Goal: Transaction & Acquisition: Obtain resource

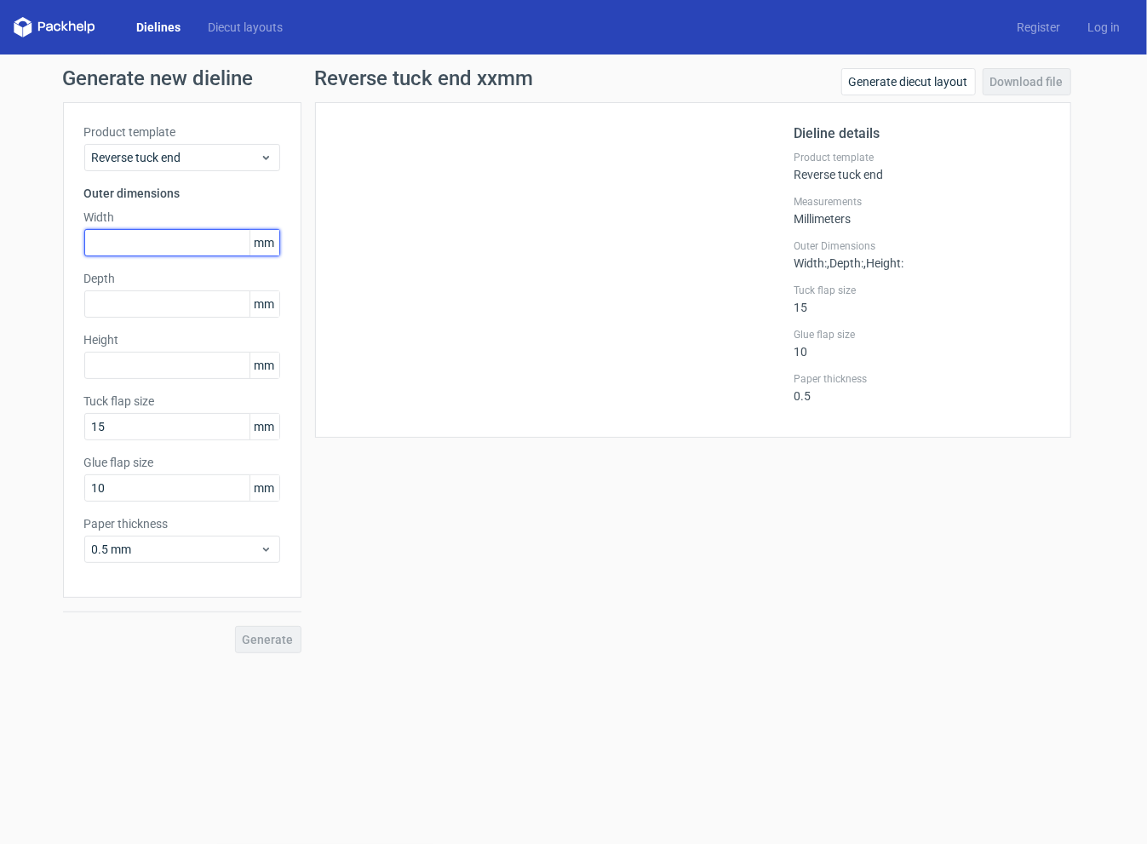
click at [172, 253] on input "text" at bounding box center [182, 242] width 196 height 27
type input "27"
click at [183, 307] on input "text" at bounding box center [182, 303] width 196 height 27
type input "27"
click at [186, 362] on input "text" at bounding box center [182, 365] width 196 height 27
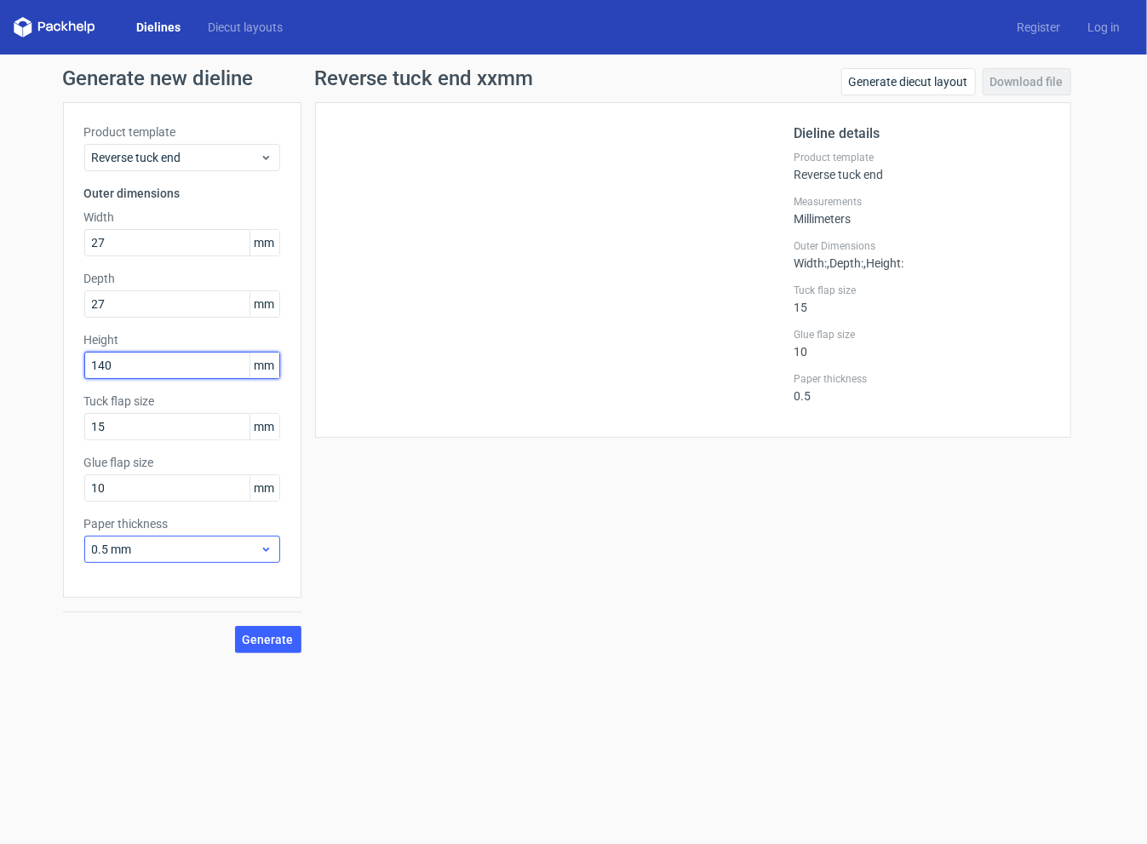
type input "140"
click at [253, 547] on span "0.5 mm" at bounding box center [176, 549] width 168 height 17
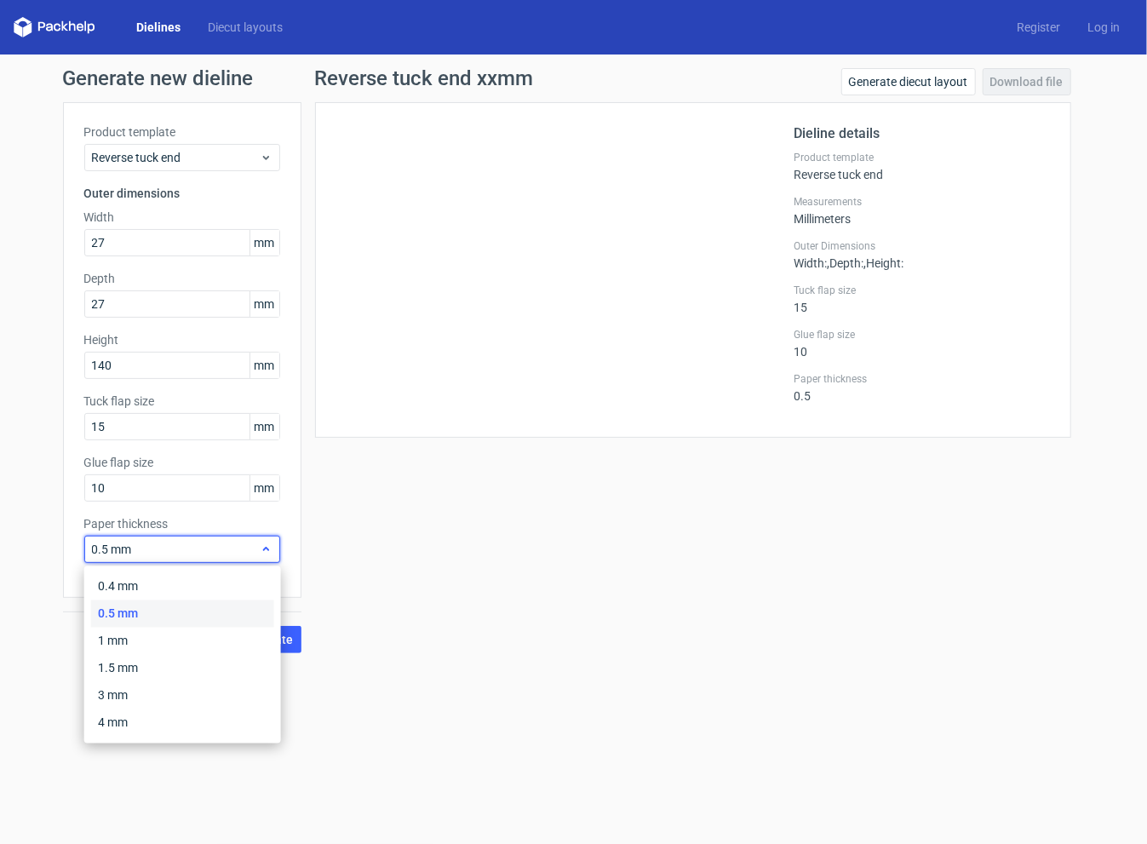
click at [267, 548] on icon at bounding box center [266, 549] width 13 height 14
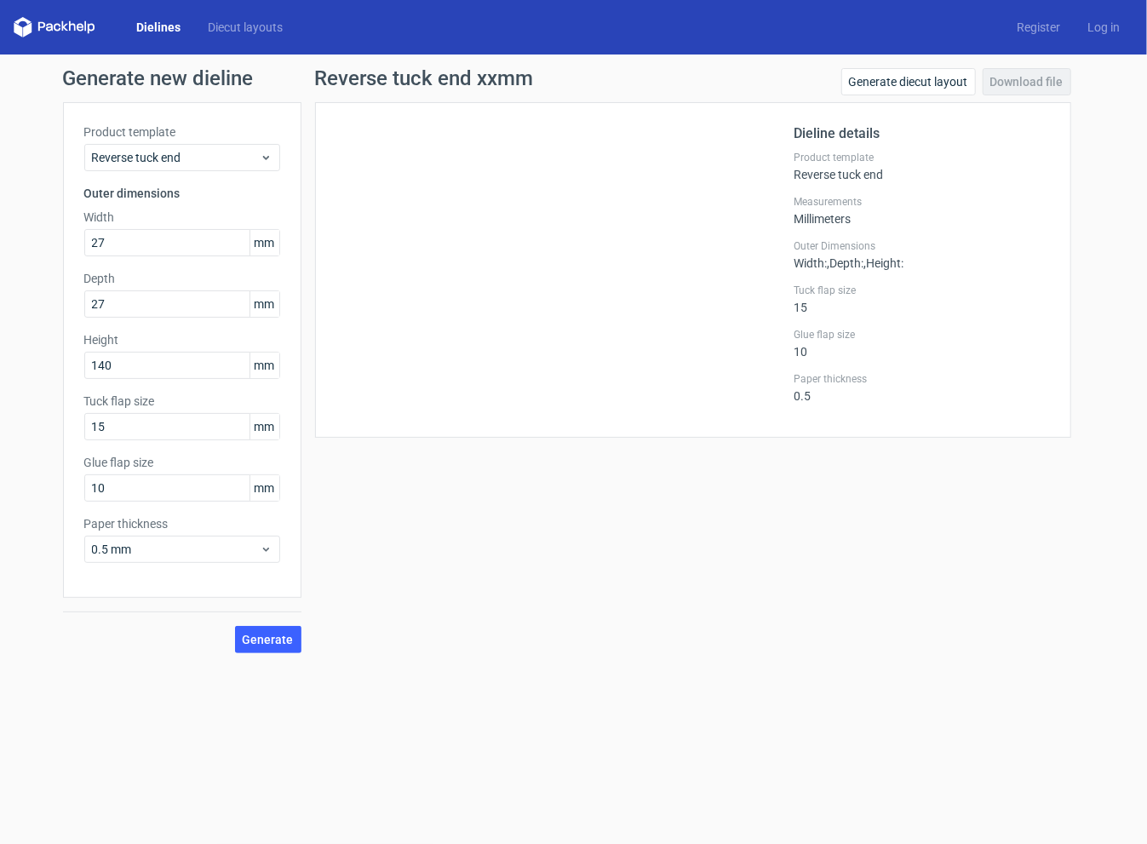
click at [272, 241] on span "mm" at bounding box center [264, 243] width 30 height 26
drag, startPoint x: 272, startPoint y: 241, endPoint x: 254, endPoint y: 245, distance: 19.2
click at [254, 245] on span "mm" at bounding box center [264, 243] width 30 height 26
click at [320, 295] on div "Dieline details Product template Reverse tuck end Measurements Millimeters Oute…" at bounding box center [693, 270] width 756 height 336
click at [259, 246] on span "mm" at bounding box center [264, 243] width 30 height 26
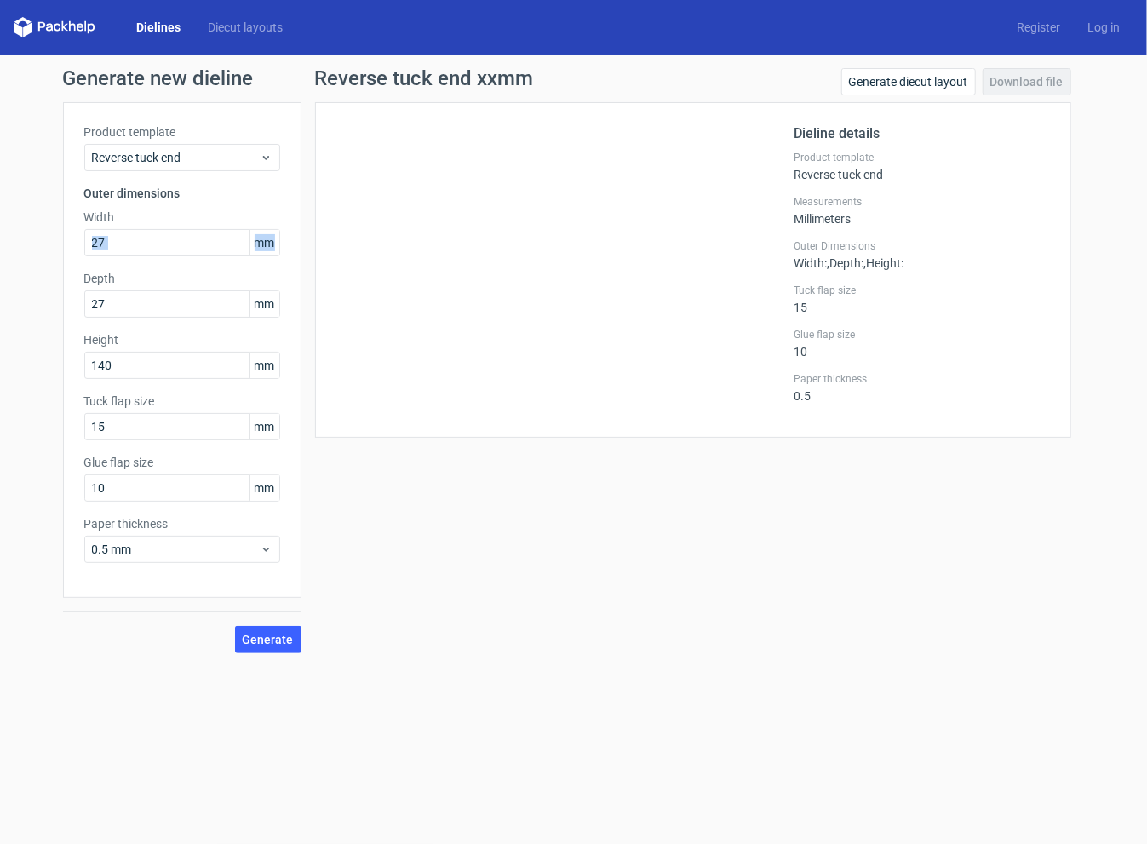
click at [284, 246] on div "Product template Reverse tuck end Outer dimensions Width 27 mm Depth 27 mm Heig…" at bounding box center [182, 350] width 238 height 496
click at [320, 507] on div "Reverse tuck end xxmm Generate diecut layout Download file Dieline details Prod…" at bounding box center [692, 360] width 783 height 585
click at [237, 165] on span "Reverse tuck end" at bounding box center [176, 157] width 168 height 17
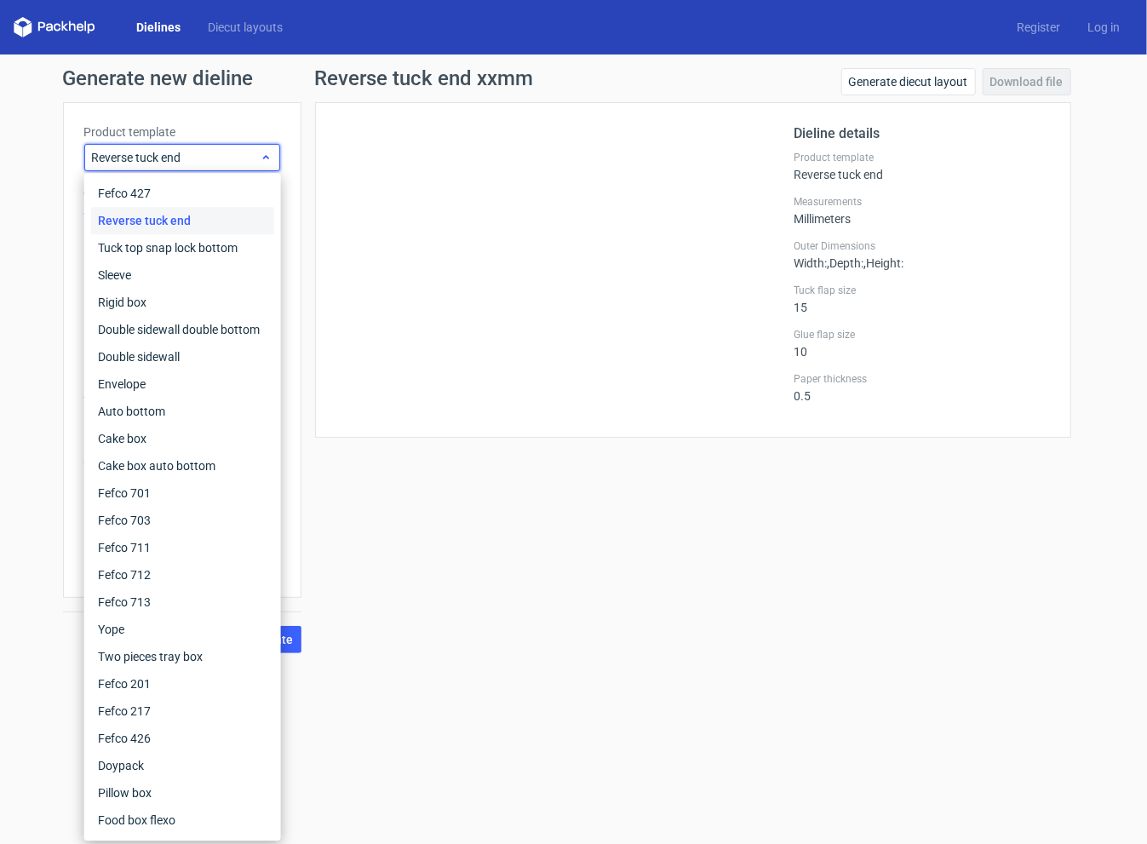
click at [237, 165] on span "Reverse tuck end" at bounding box center [176, 157] width 168 height 17
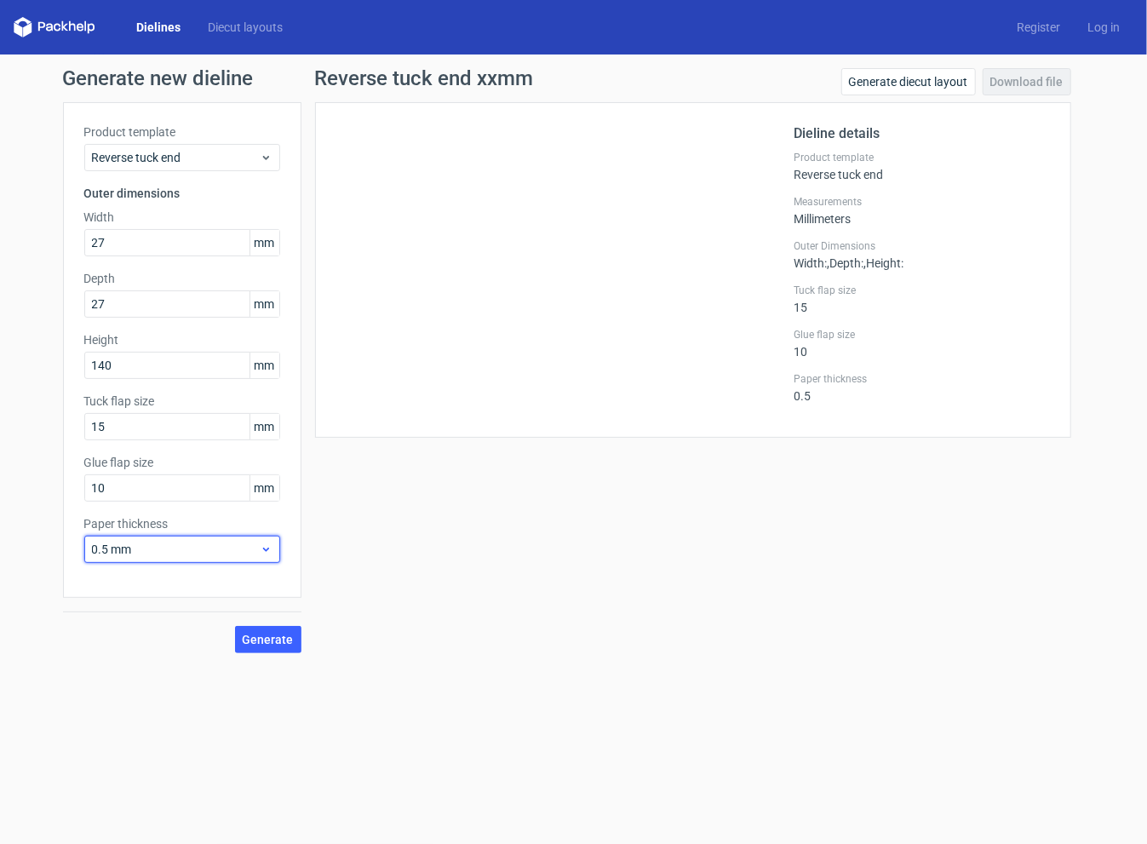
click at [257, 544] on span "0.5 mm" at bounding box center [176, 549] width 168 height 17
click at [255, 544] on span "0.5 mm" at bounding box center [176, 549] width 168 height 17
drag, startPoint x: 123, startPoint y: 245, endPoint x: 26, endPoint y: 249, distance: 97.2
click at [26, 249] on div "Generate new dieline Product template Reverse tuck end Outer dimensions Width 2…" at bounding box center [573, 360] width 1147 height 612
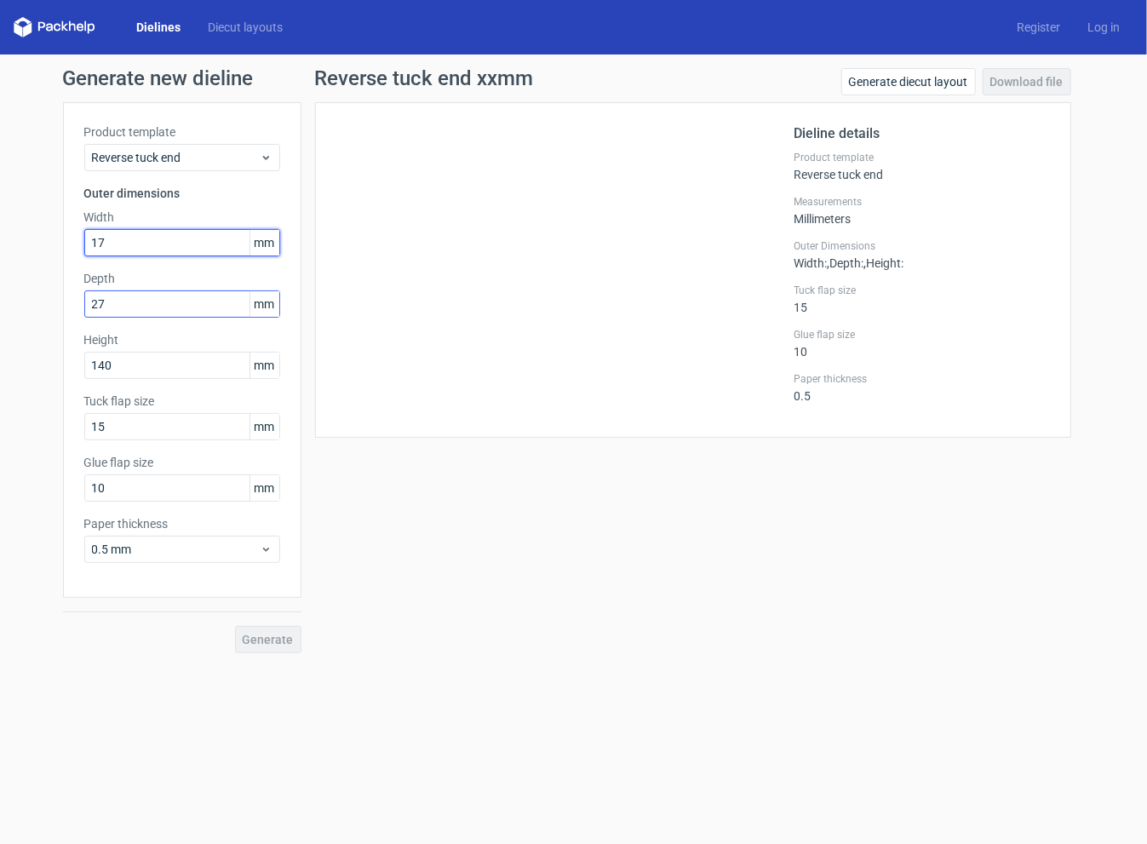
type input "17"
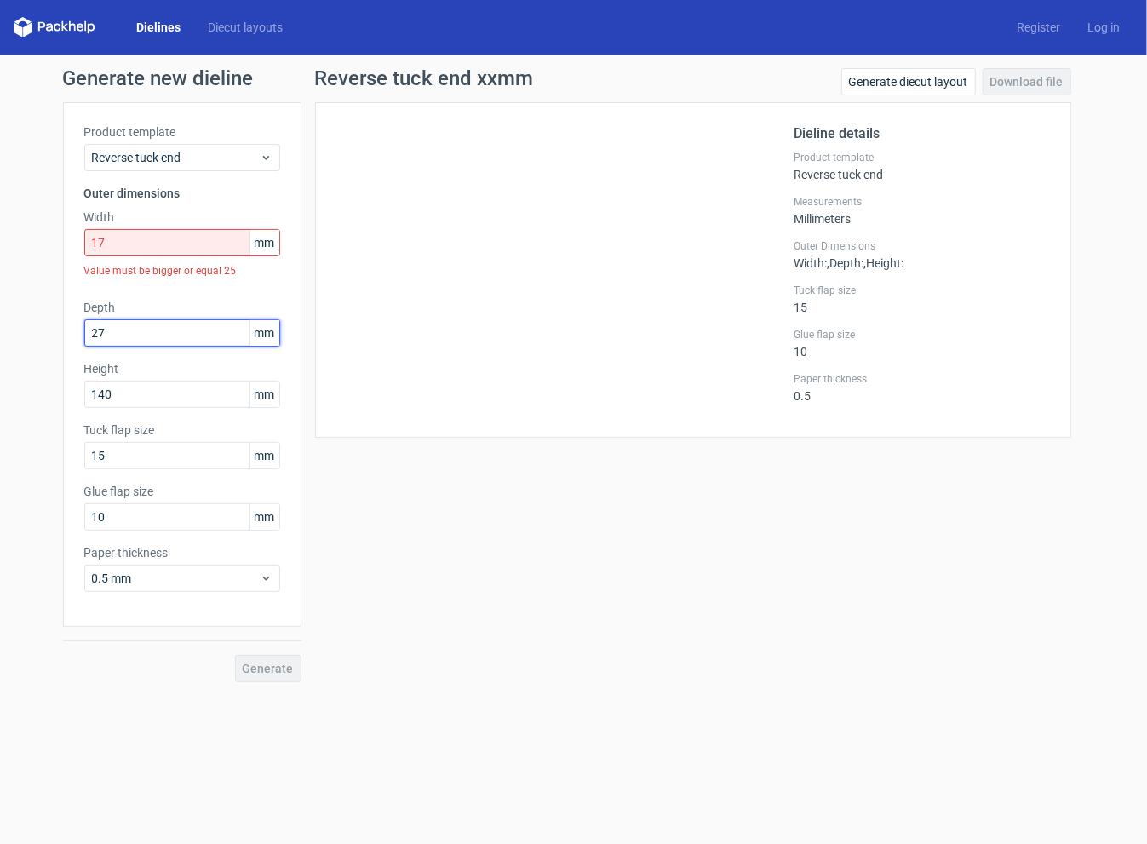
drag, startPoint x: 153, startPoint y: 300, endPoint x: 46, endPoint y: 295, distance: 107.4
click at [46, 295] on div "Generate new dieline Product template Reverse tuck end Outer dimensions Width 1…" at bounding box center [573, 374] width 1147 height 641
type input "17"
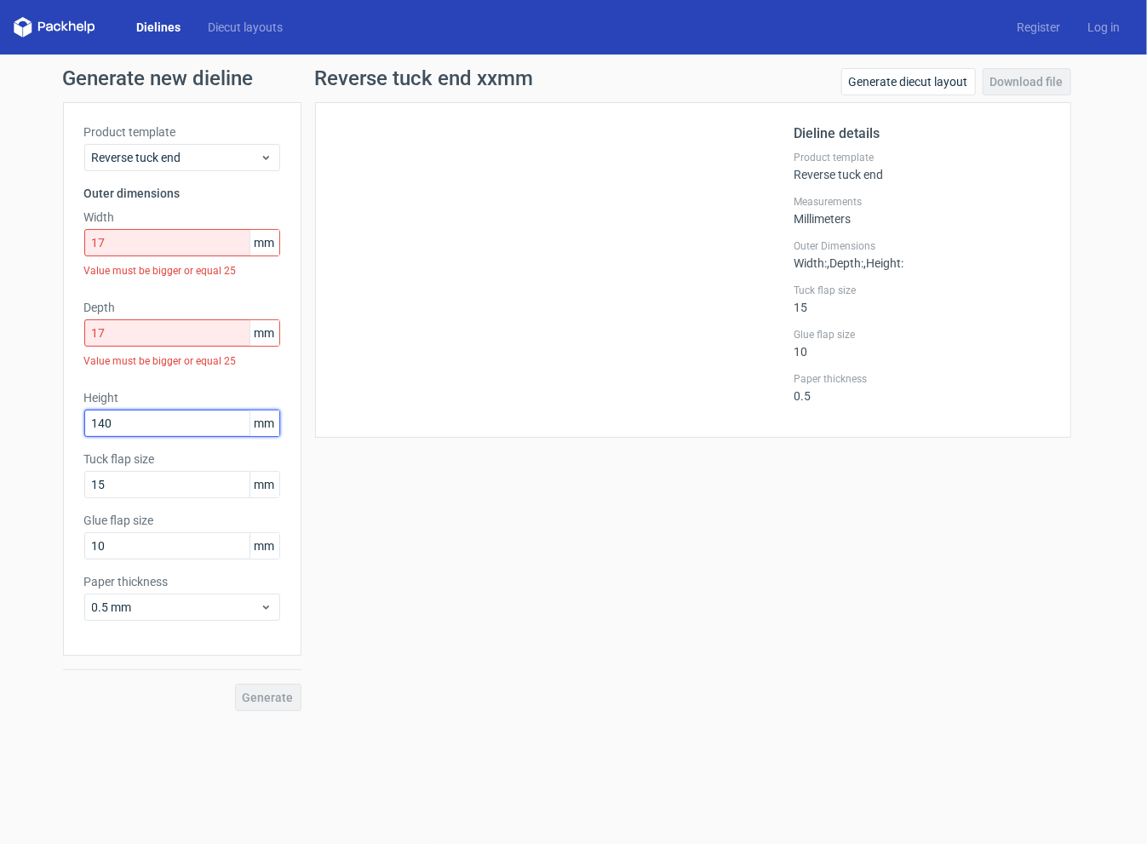
drag, startPoint x: 128, startPoint y: 394, endPoint x: 37, endPoint y: 397, distance: 90.3
click at [37, 397] on div "Generate new dieline Product template Reverse tuck end Outer dimensions Width 1…" at bounding box center [573, 389] width 1147 height 670
type input "120"
click at [480, 498] on div "Reverse tuck end xxmm Generate diecut layout Download file Dieline details Prod…" at bounding box center [692, 389] width 783 height 643
click at [255, 609] on span "0.5 mm" at bounding box center [176, 607] width 168 height 17
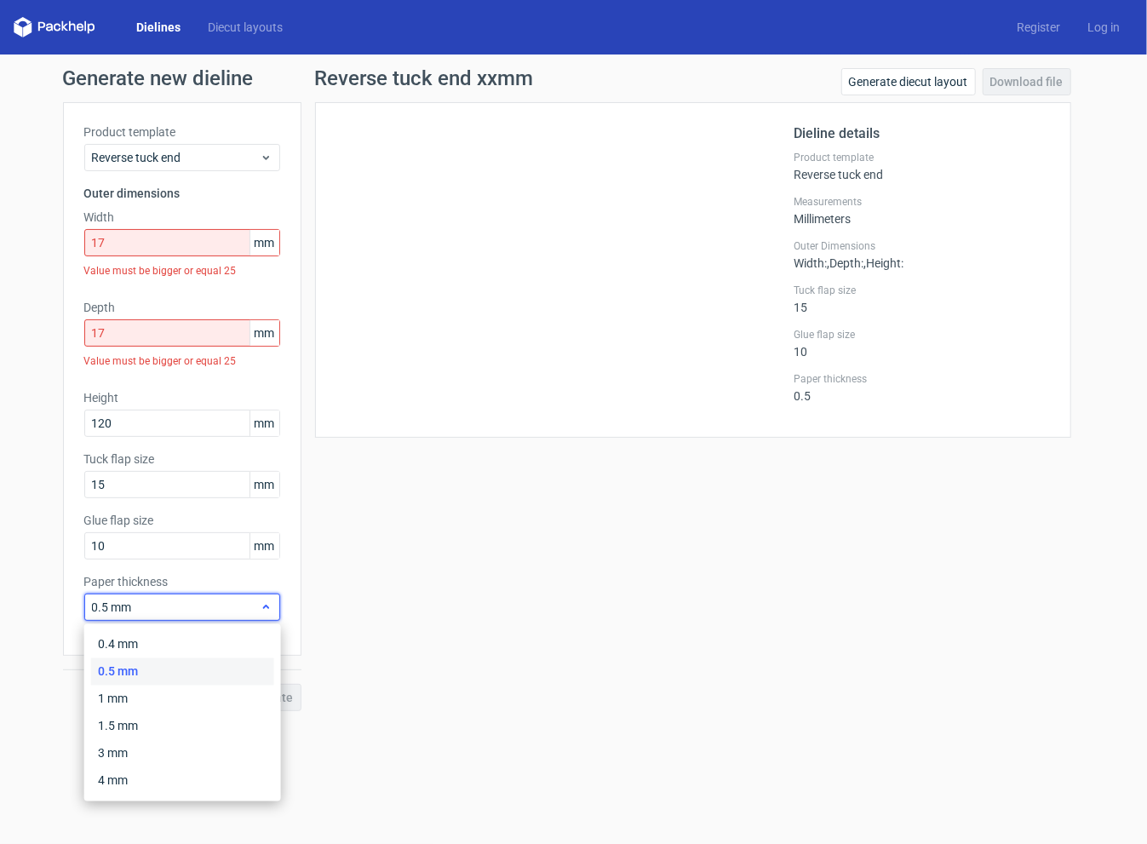
click at [255, 609] on span "0.5 mm" at bounding box center [176, 607] width 168 height 17
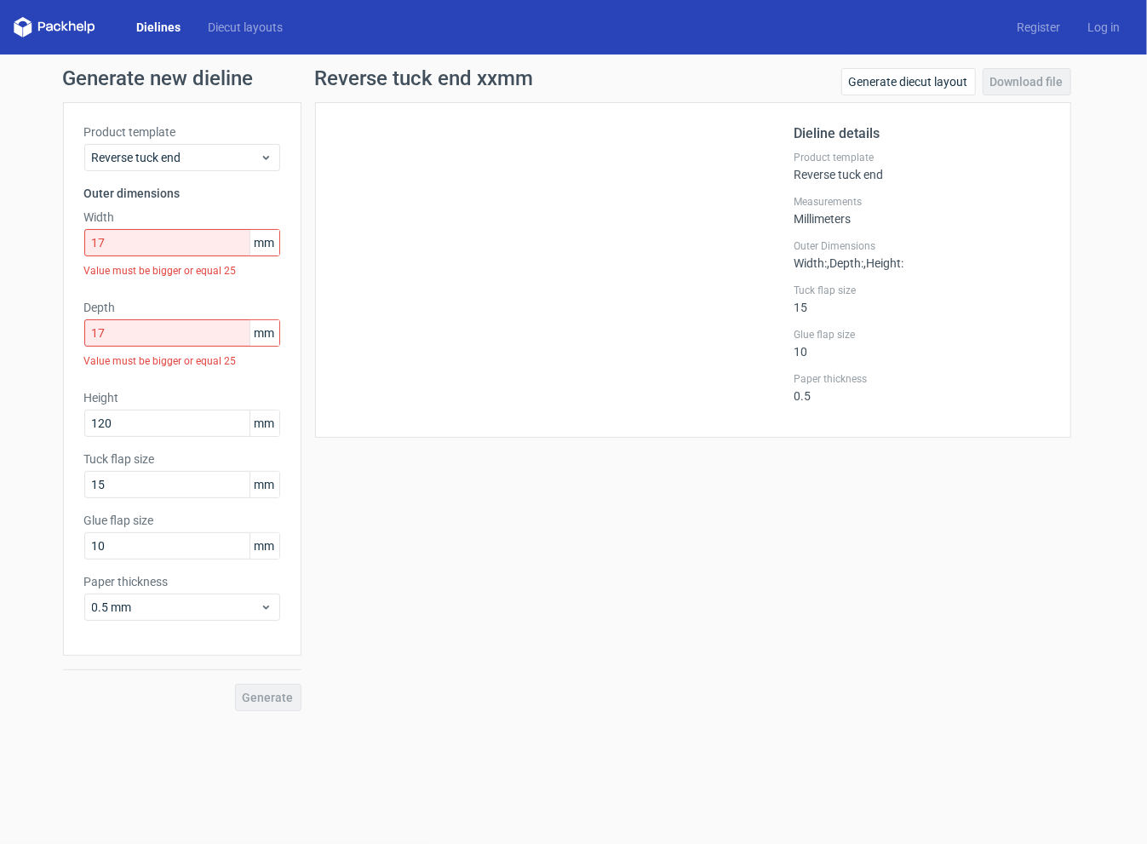
click at [387, 590] on div "Reverse tuck end xxmm Generate diecut layout Download file Dieline details Prod…" at bounding box center [692, 389] width 783 height 643
click at [221, 549] on input "10" at bounding box center [182, 545] width 196 height 27
click at [287, 556] on div "Product template Reverse tuck end Outer dimensions Width 17 mm Value must be bi…" at bounding box center [182, 378] width 238 height 553
click at [259, 544] on span "mm" at bounding box center [264, 546] width 30 height 26
click at [254, 485] on span "mm" at bounding box center [264, 485] width 30 height 26
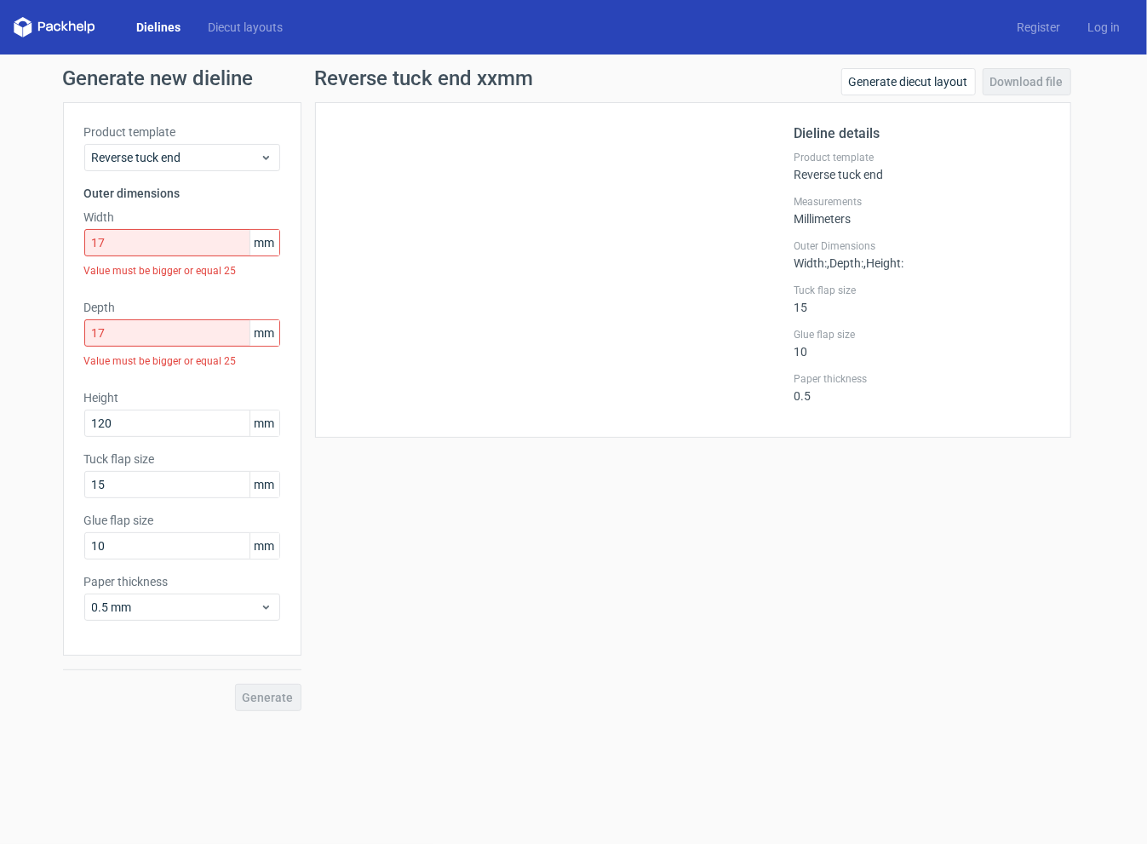
click at [395, 501] on div "Reverse tuck end xxmm Generate diecut layout Download file Dieline details Prod…" at bounding box center [692, 389] width 783 height 643
click at [399, 464] on div "Reverse tuck end xxmm Generate diecut layout Download file Dieline details Prod…" at bounding box center [692, 389] width 783 height 643
click at [402, 466] on div "Reverse tuck end xxmm Generate diecut layout Download file Dieline details Prod…" at bounding box center [692, 389] width 783 height 643
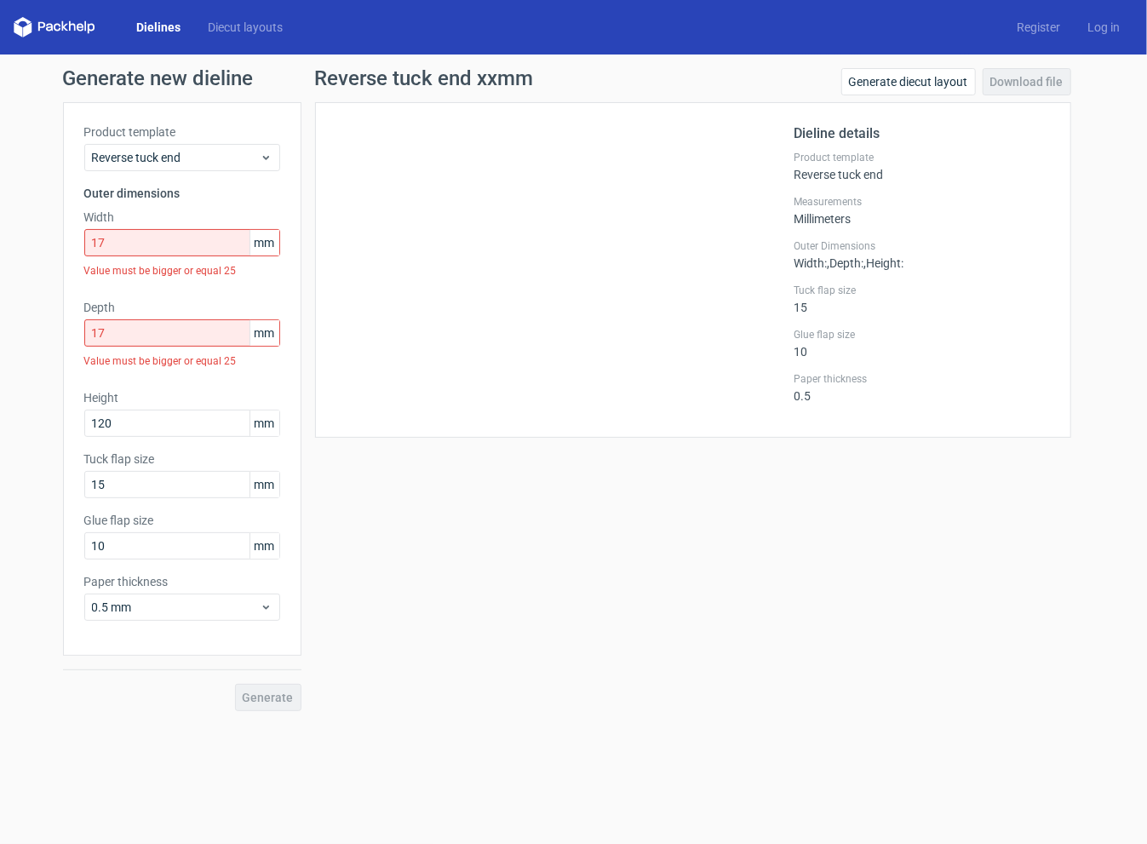
click at [404, 466] on div "Reverse tuck end xxmm Generate diecut layout Download file Dieline details Prod…" at bounding box center [692, 389] width 783 height 643
click at [820, 234] on div "Dieline details Product template Reverse tuck end Measurements Millimeters Oute…" at bounding box center [921, 269] width 255 height 293
drag, startPoint x: 869, startPoint y: 205, endPoint x: 862, endPoint y: 192, distance: 15.2
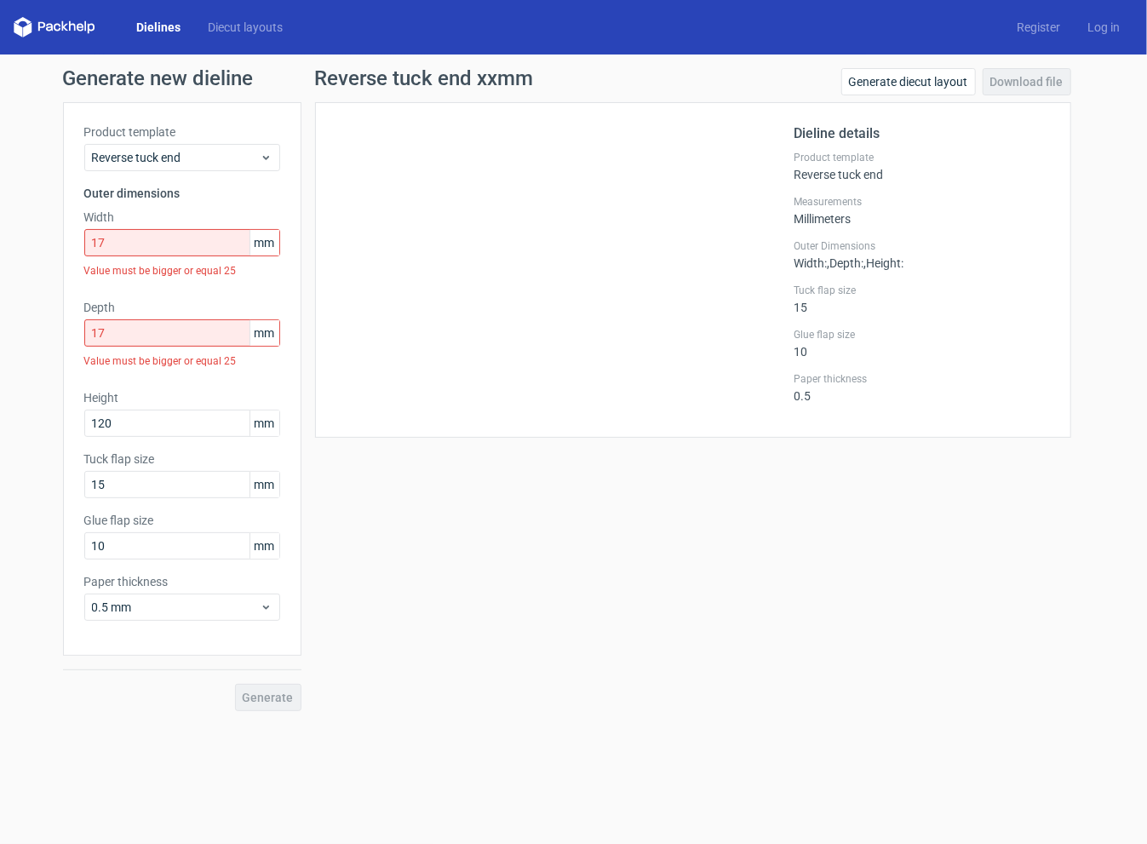
click at [869, 204] on label "Measurements" at bounding box center [921, 202] width 255 height 14
click at [478, 418] on div "Dieline details Product template Reverse tuck end Measurements Millimeters Oute…" at bounding box center [693, 270] width 756 height 336
click at [456, 398] on div at bounding box center [565, 269] width 458 height 293
drag, startPoint x: 167, startPoint y: 235, endPoint x: 102, endPoint y: 250, distance: 66.5
click at [99, 247] on input "17" at bounding box center [182, 242] width 196 height 27
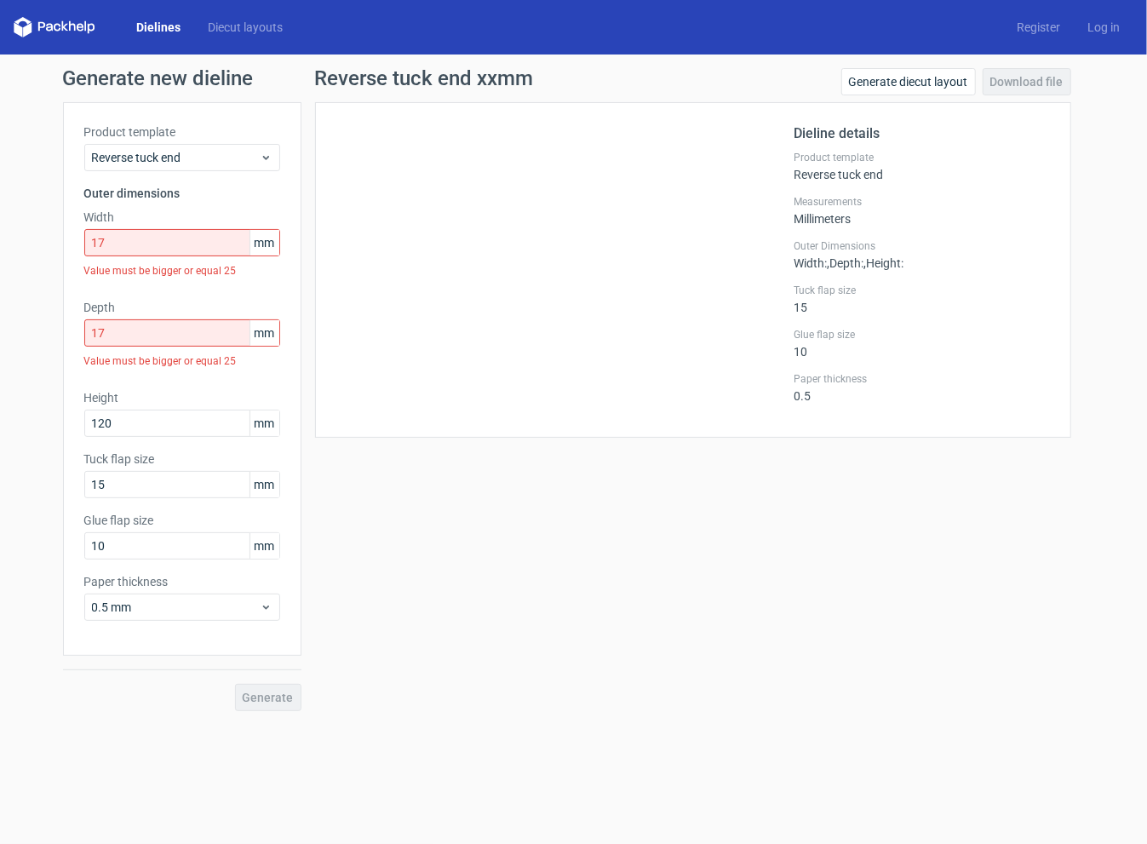
drag, startPoint x: 357, startPoint y: 273, endPoint x: 363, endPoint y: 287, distance: 14.9
click at [357, 275] on div at bounding box center [565, 269] width 458 height 293
click at [380, 294] on div at bounding box center [565, 269] width 458 height 293
drag, startPoint x: 123, startPoint y: 232, endPoint x: 43, endPoint y: 235, distance: 80.1
click at [43, 235] on div "Generate new dieline Product template Reverse tuck end Outer dimensions Width 1…" at bounding box center [573, 389] width 1147 height 670
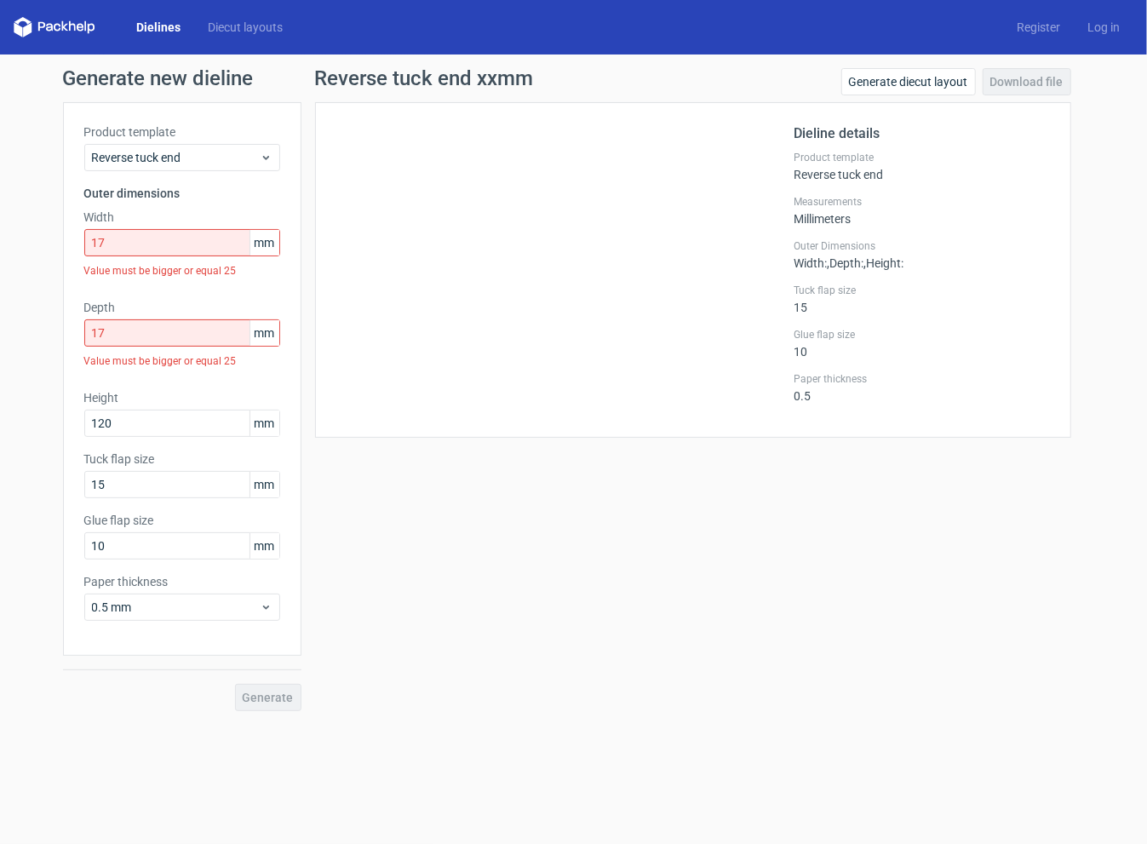
click at [439, 307] on div at bounding box center [565, 269] width 458 height 293
drag, startPoint x: 152, startPoint y: 318, endPoint x: 97, endPoint y: 320, distance: 55.4
click at [97, 320] on input "17" at bounding box center [182, 332] width 196 height 27
click at [419, 321] on div at bounding box center [565, 269] width 458 height 293
drag, startPoint x: 118, startPoint y: 249, endPoint x: 107, endPoint y: 249, distance: 11.1
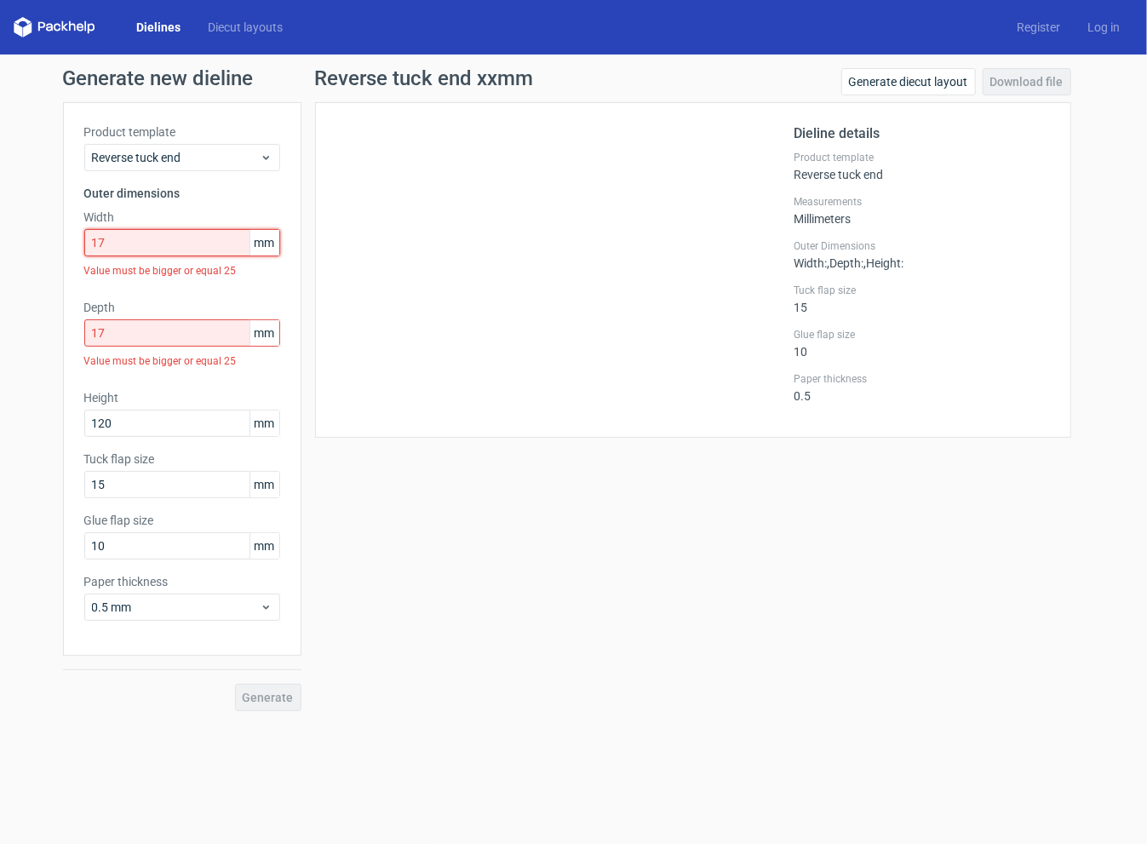
click at [107, 249] on input "17" at bounding box center [182, 242] width 196 height 27
drag, startPoint x: 264, startPoint y: 249, endPoint x: 278, endPoint y: 263, distance: 19.3
click at [264, 248] on span "mm" at bounding box center [264, 243] width 30 height 26
drag, startPoint x: 261, startPoint y: 246, endPoint x: 285, endPoint y: 249, distance: 24.1
click at [285, 249] on div "Product template Reverse tuck end Outer dimensions Width 17 mm Value must be bi…" at bounding box center [182, 378] width 238 height 553
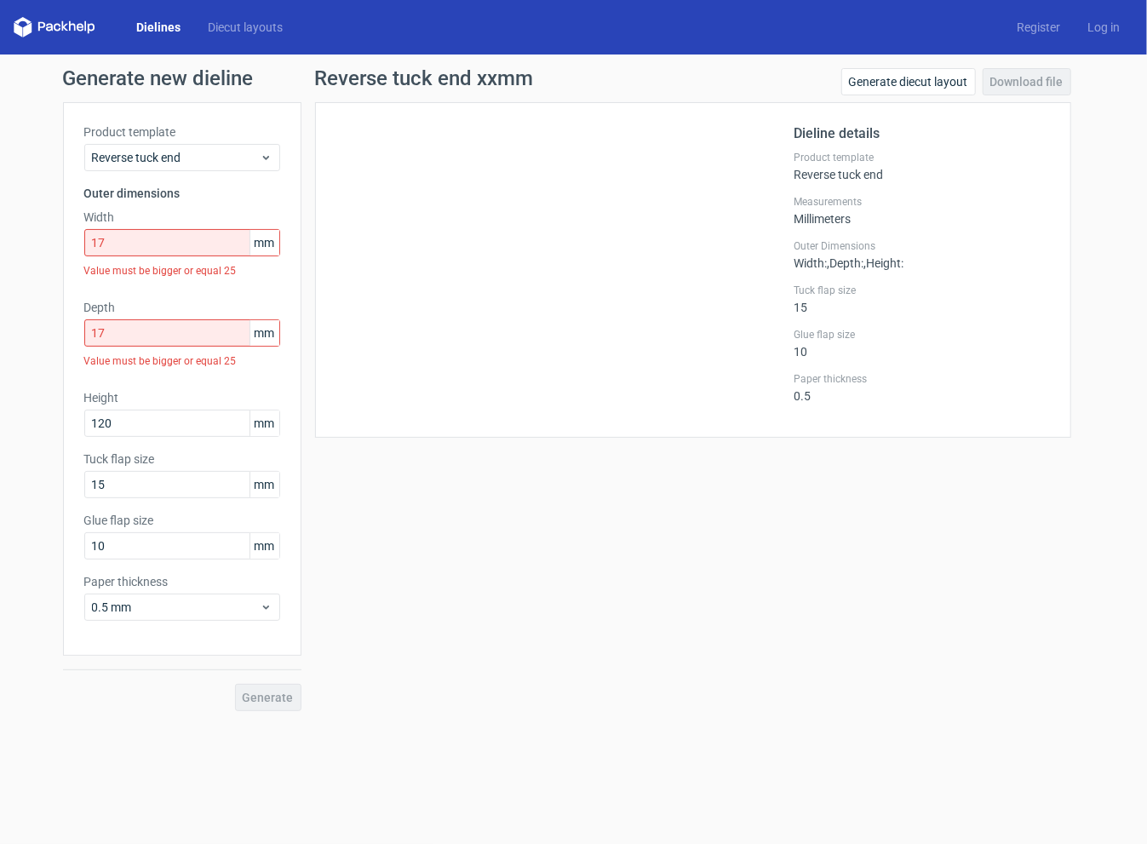
click at [312, 250] on div "Reverse tuck end xxmm Generate diecut layout Download file Dieline details Prod…" at bounding box center [692, 389] width 783 height 643
drag, startPoint x: 262, startPoint y: 242, endPoint x: 252, endPoint y: 241, distance: 10.3
click at [252, 241] on span "mm" at bounding box center [264, 243] width 30 height 26
click at [320, 239] on div "Dieline details Product template Reverse tuck end Measurements Millimeters Oute…" at bounding box center [693, 270] width 756 height 336
click at [160, 239] on input "17" at bounding box center [182, 242] width 196 height 27
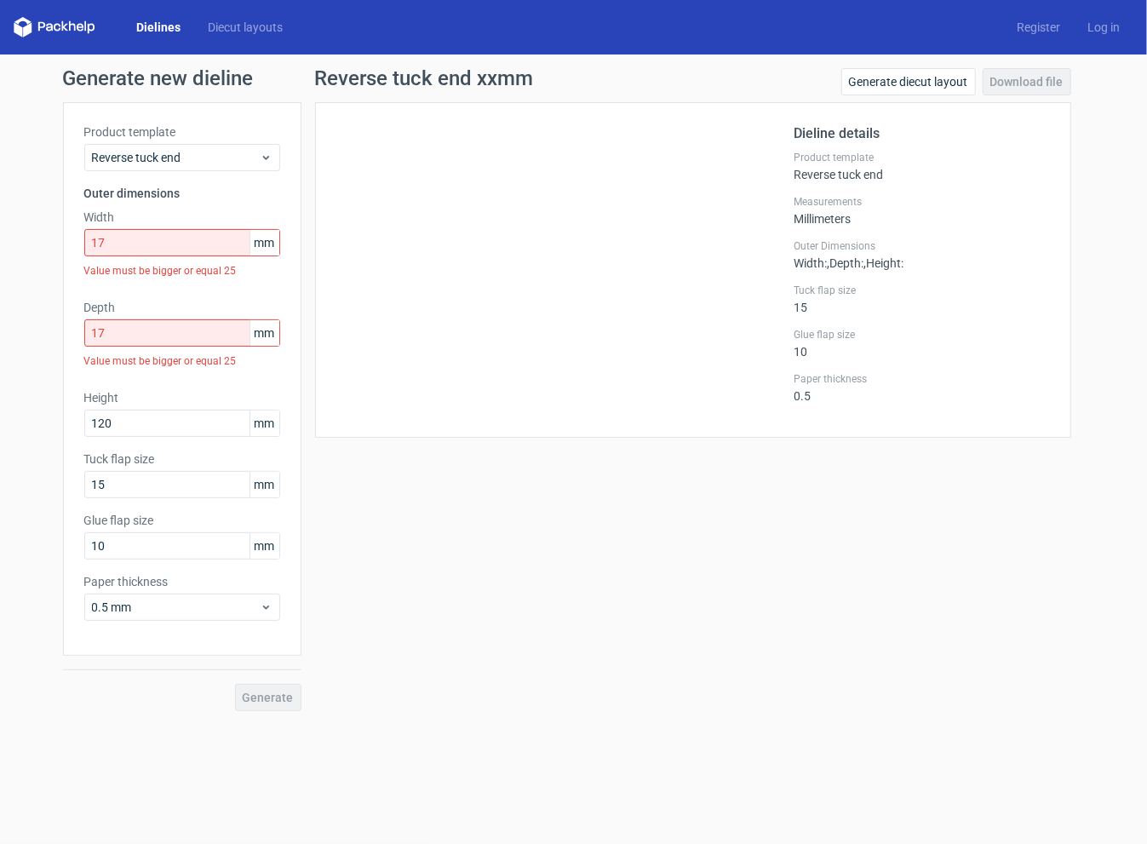
click at [344, 277] on div at bounding box center [565, 269] width 458 height 293
drag, startPoint x: 122, startPoint y: 246, endPoint x: 77, endPoint y: 247, distance: 44.3
click at [77, 247] on div "Product template Reverse tuck end Outer dimensions Width 17 mm Value must be bi…" at bounding box center [182, 378] width 238 height 553
click at [153, 251] on input "17" at bounding box center [182, 242] width 196 height 27
drag, startPoint x: 142, startPoint y: 246, endPoint x: 77, endPoint y: 251, distance: 65.8
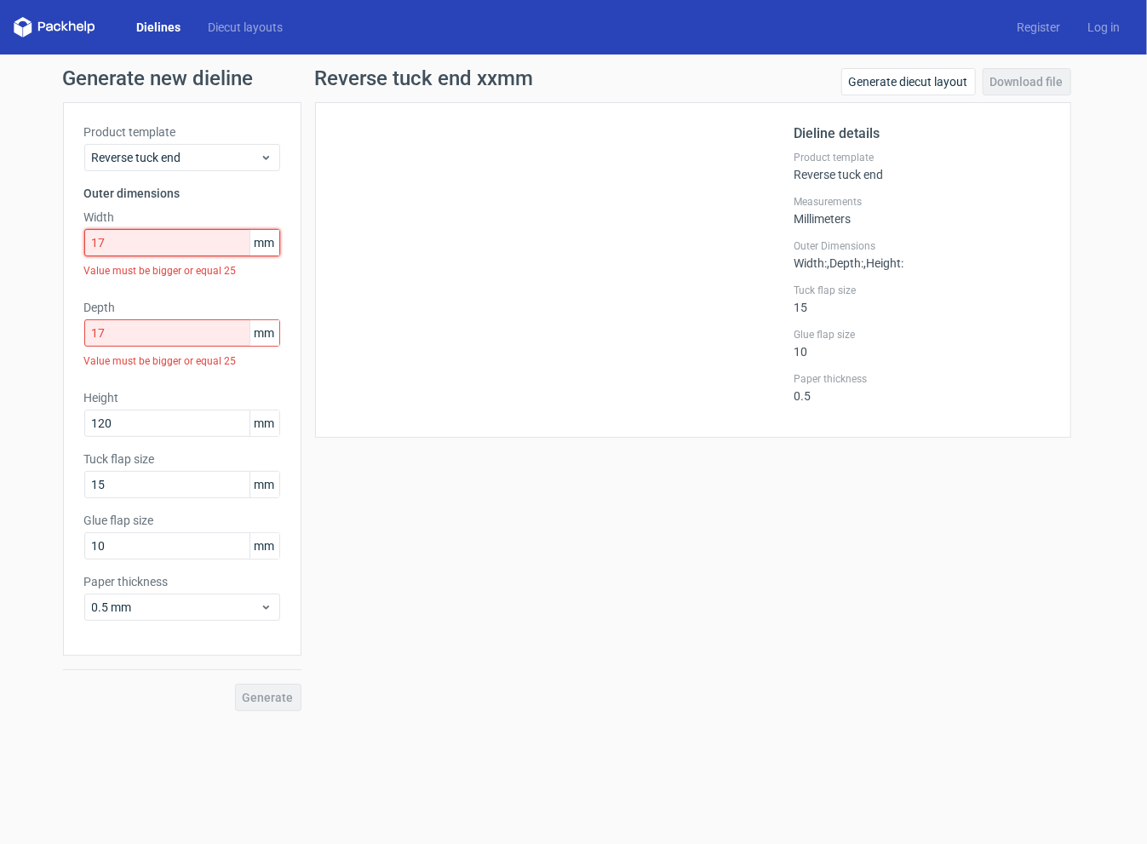
click at [77, 251] on div "Product template Reverse tuck end Outer dimensions Width 17 mm Value must be bi…" at bounding box center [182, 378] width 238 height 553
click at [148, 245] on input "17" at bounding box center [182, 242] width 196 height 27
click at [279, 282] on div "Product template Reverse tuck end Outer dimensions Width 17 mm Value must be bi…" at bounding box center [182, 378] width 238 height 553
drag, startPoint x: 123, startPoint y: 244, endPoint x: 7, endPoint y: 246, distance: 115.8
click at [7, 246] on div "Generate new dieline Product template Reverse tuck end Outer dimensions Width 1…" at bounding box center [573, 389] width 1147 height 670
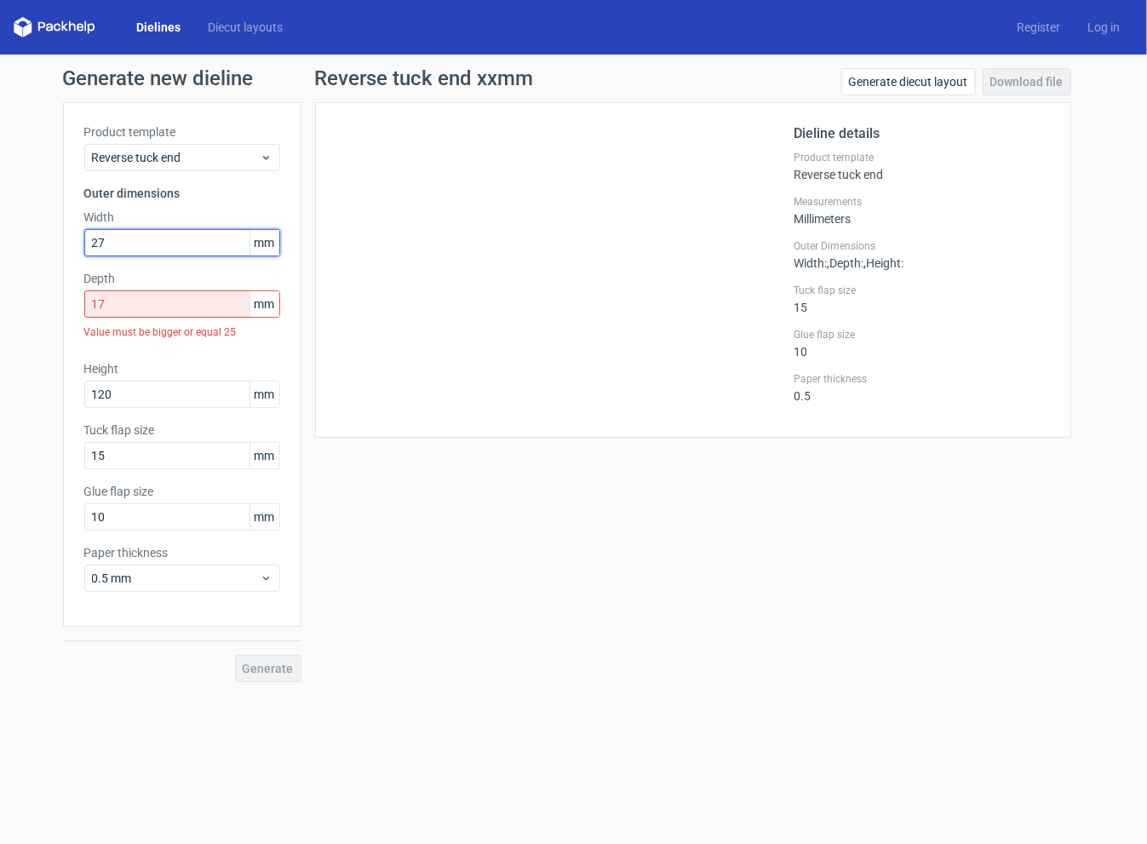
type input "27"
drag, startPoint x: 102, startPoint y: 304, endPoint x: 24, endPoint y: 301, distance: 78.4
click at [25, 301] on div "Generate new dieline Product template Reverse tuck end Outer dimensions Width 2…" at bounding box center [573, 374] width 1147 height 641
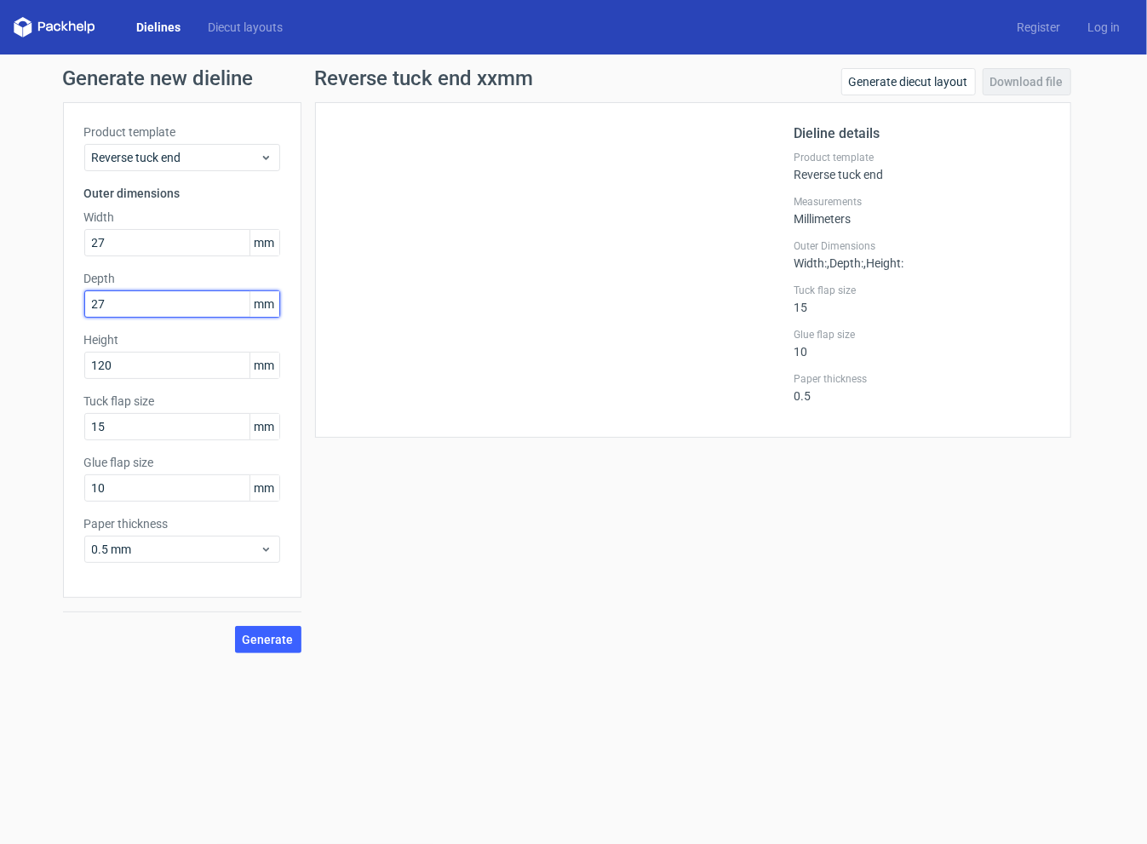
type input "27"
drag, startPoint x: 139, startPoint y: 364, endPoint x: 65, endPoint y: 355, distance: 74.6
click at [65, 355] on div "Product template Reverse tuck end Outer dimensions Width 27 mm Depth 27 mm Heig…" at bounding box center [182, 350] width 238 height 496
type input "140"
click at [496, 479] on div "Reverse tuck end xxmm Generate diecut layout Download file Dieline details Prod…" at bounding box center [692, 360] width 783 height 585
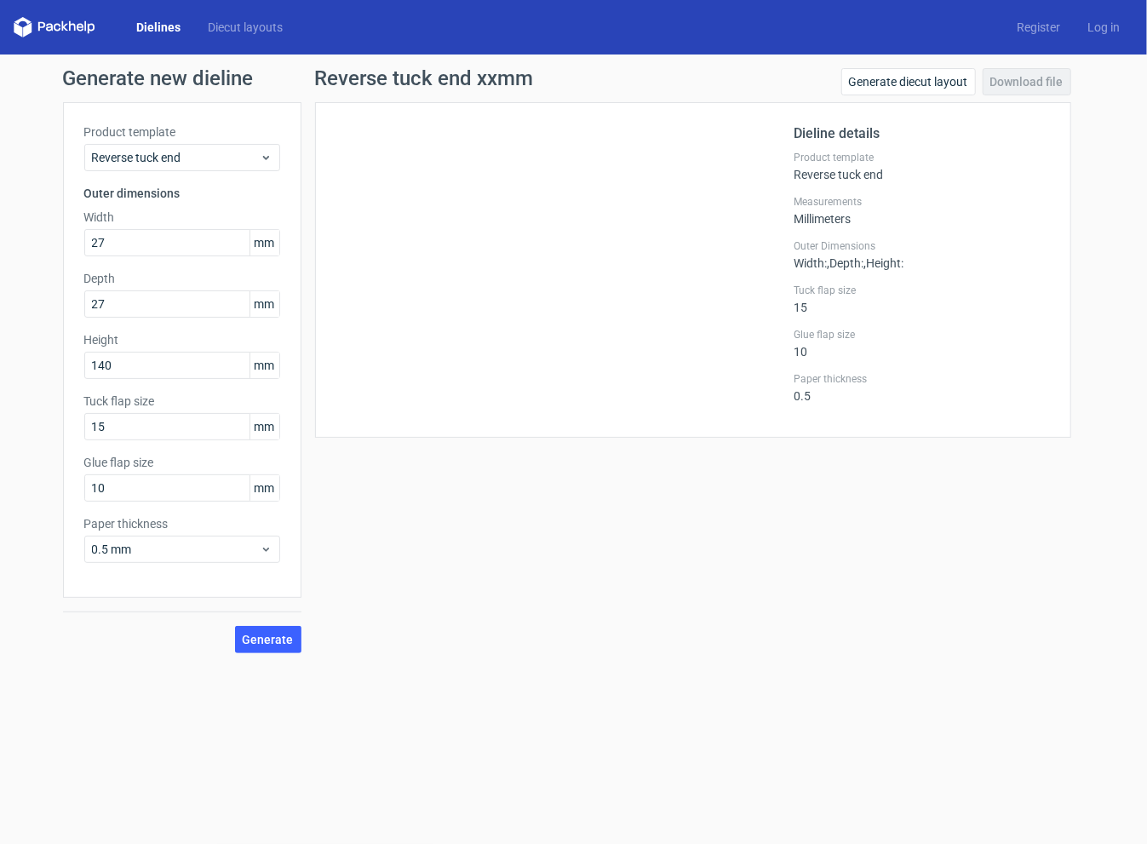
drag, startPoint x: 245, startPoint y: 631, endPoint x: 238, endPoint y: 625, distance: 9.7
click at [245, 631] on button "Generate" at bounding box center [268, 639] width 66 height 27
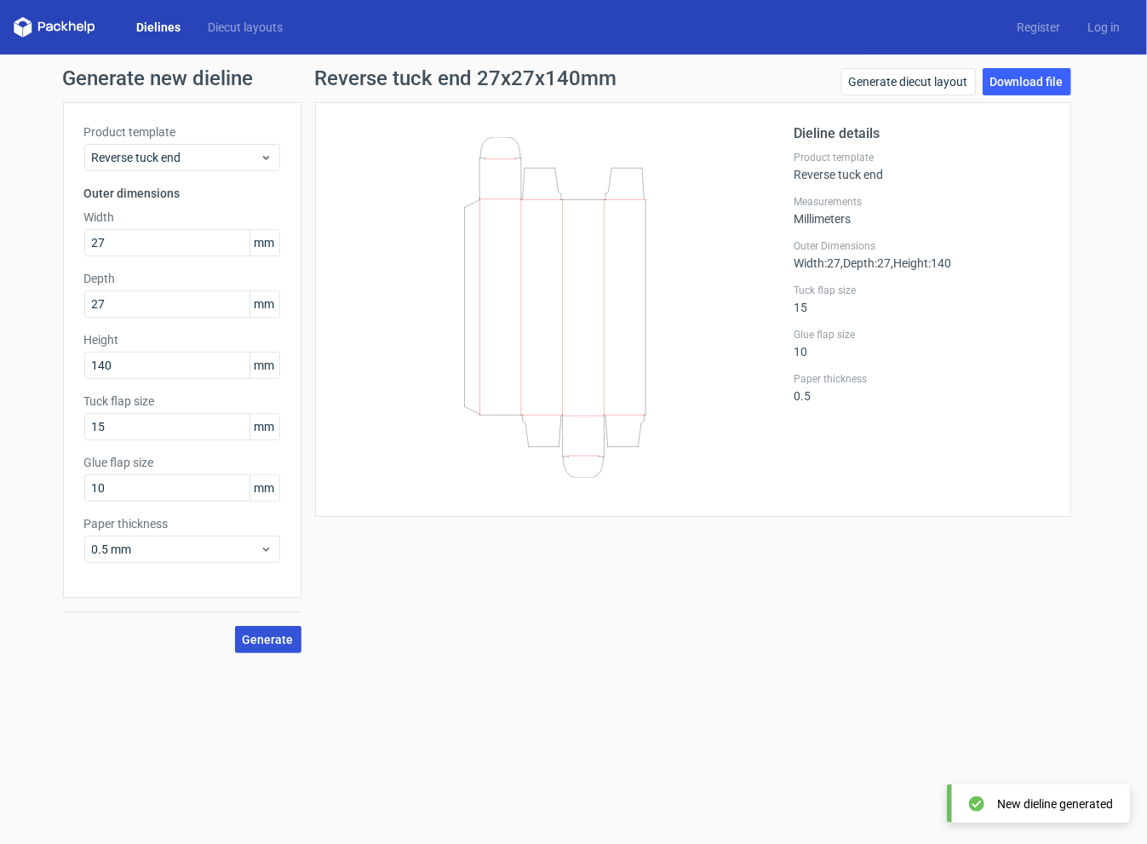
click at [273, 636] on span "Generate" at bounding box center [268, 640] width 51 height 12
click at [1039, 83] on link "Download file" at bounding box center [1027, 81] width 89 height 27
